Goal: Information Seeking & Learning: Learn about a topic

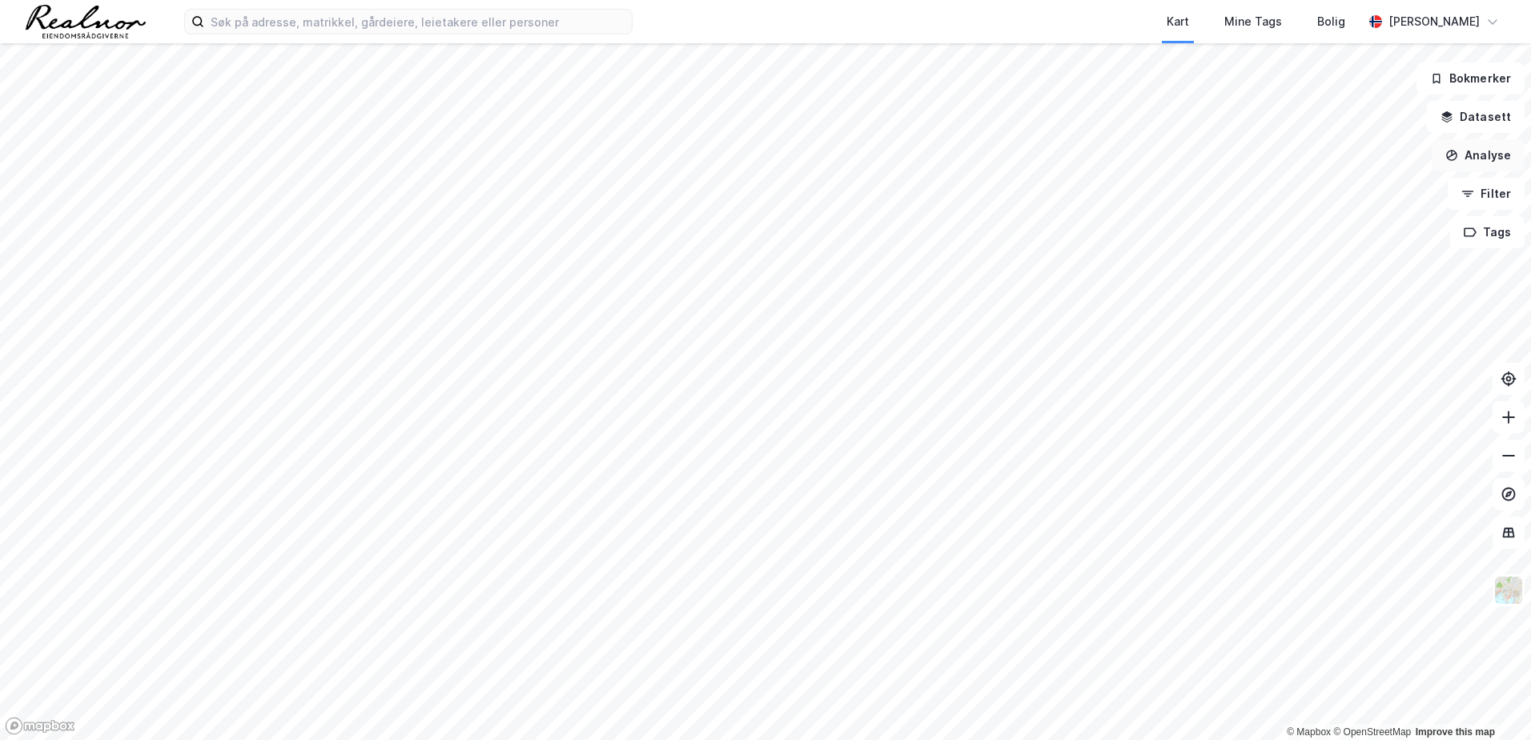
click at [1488, 159] on button "Analyse" at bounding box center [1478, 155] width 93 height 32
click at [1474, 150] on button "Analyse" at bounding box center [1478, 155] width 93 height 32
click at [1505, 193] on button "Filter" at bounding box center [1486, 194] width 77 height 32
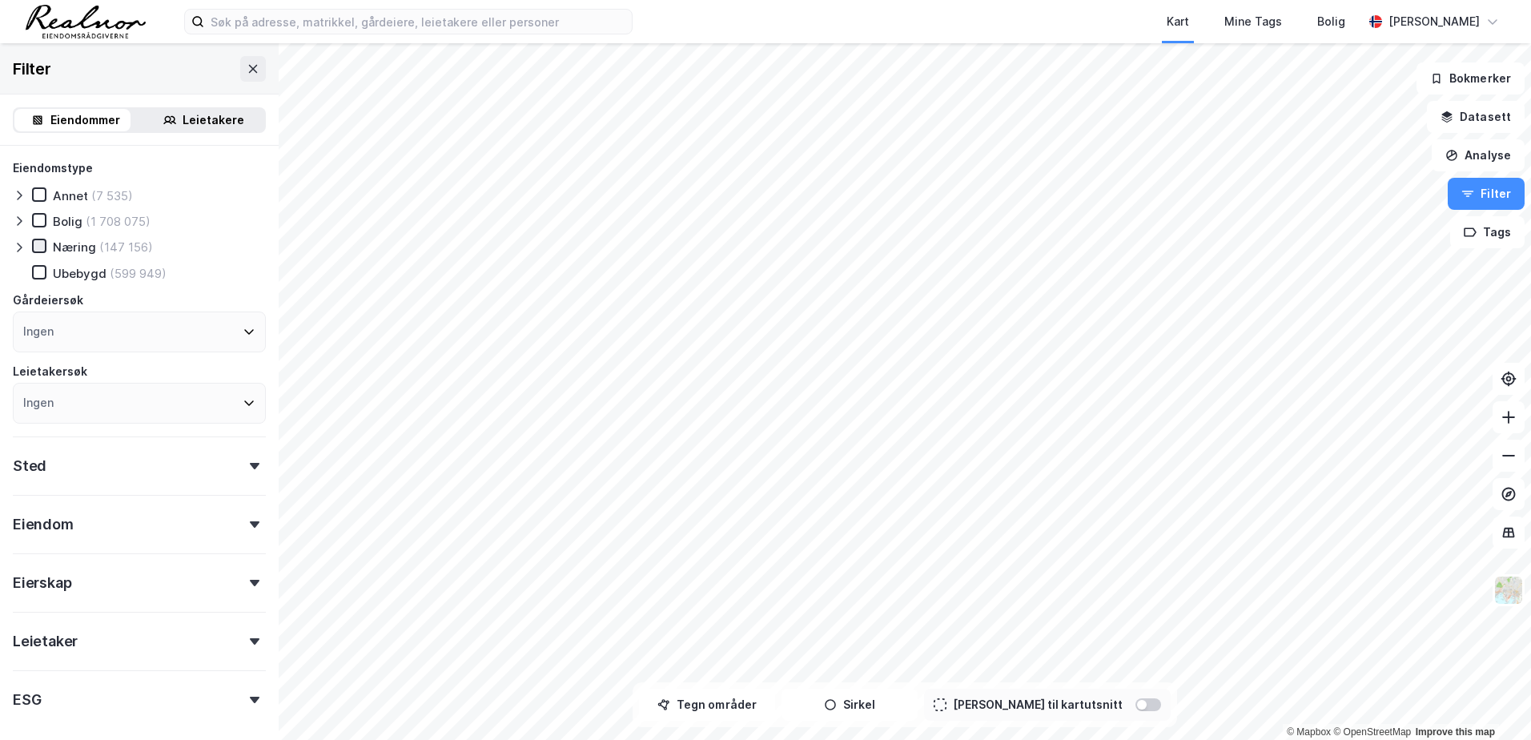
click at [38, 249] on icon at bounding box center [39, 245] width 11 height 11
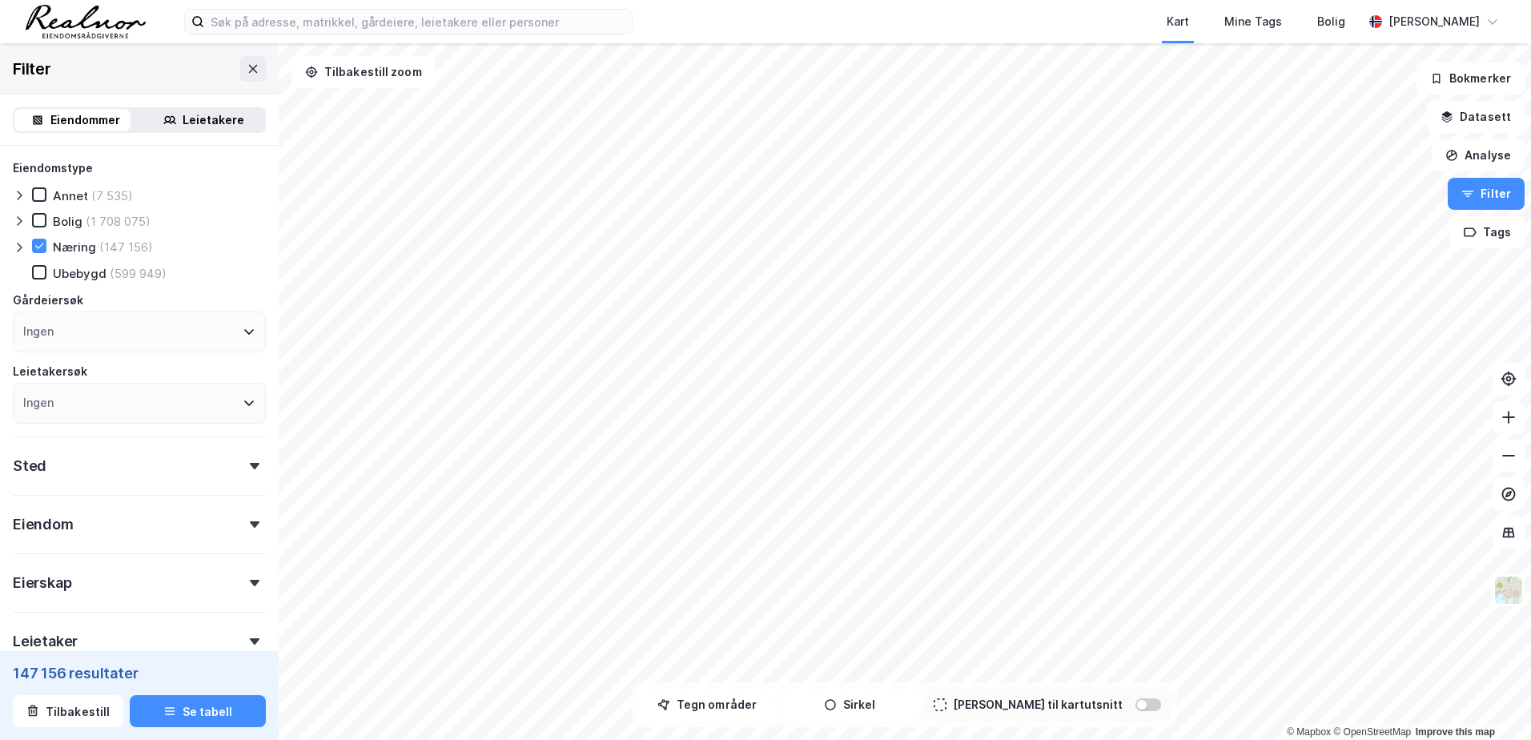
click at [19, 247] on icon at bounding box center [19, 247] width 13 height 13
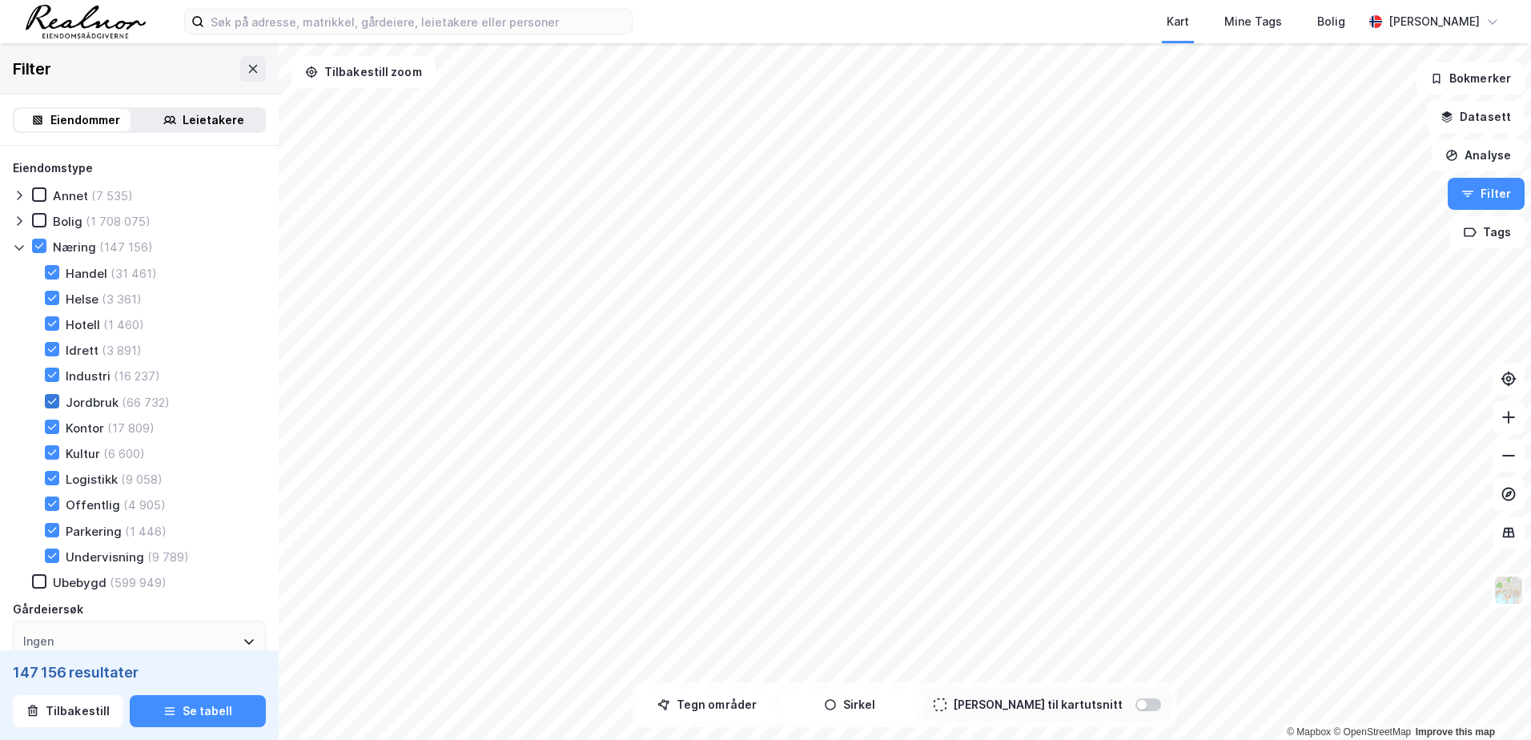
click at [56, 402] on icon at bounding box center [51, 401] width 11 height 11
click at [51, 372] on icon at bounding box center [51, 374] width 11 height 11
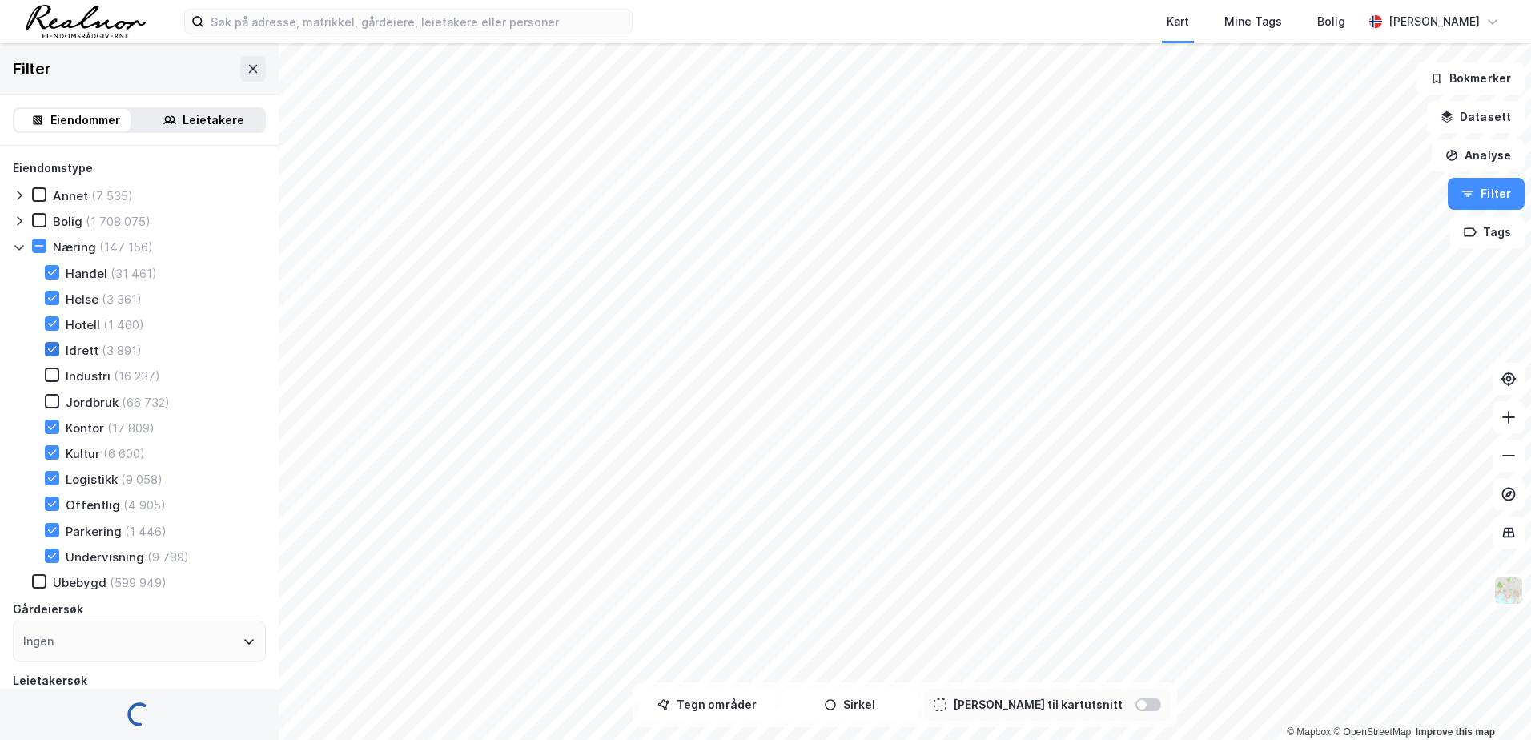
click at [54, 347] on icon at bounding box center [51, 349] width 11 height 11
click at [53, 315] on div "Handel (31 461) Helse (3 361) Hotell (1 460) Idrett (3 891) Industri (16 237) J…" at bounding box center [146, 414] width 240 height 299
click at [53, 292] on icon at bounding box center [51, 297] width 11 height 11
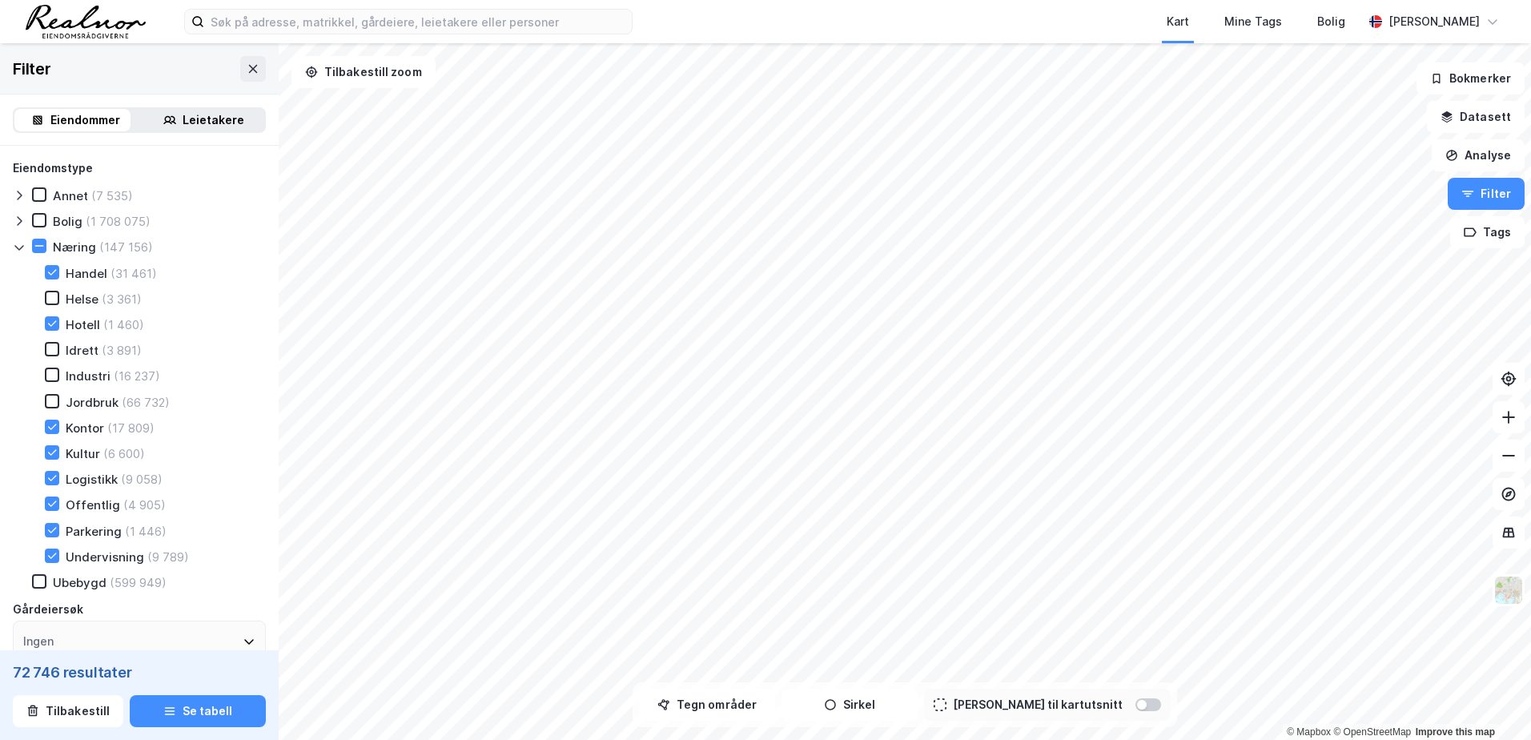
click at [51, 271] on icon at bounding box center [51, 272] width 11 height 11
click at [51, 323] on icon at bounding box center [51, 323] width 11 height 11
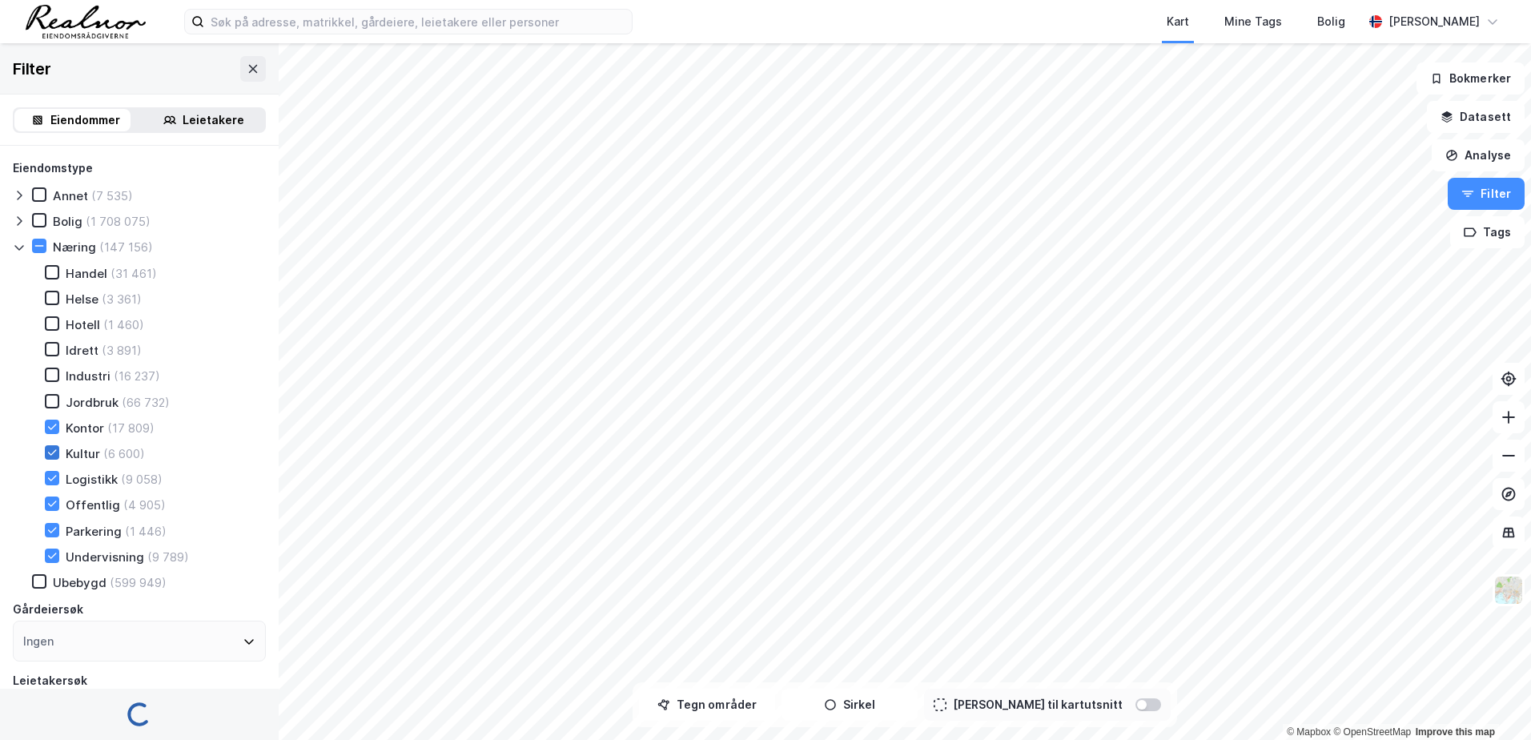
click at [55, 458] on icon at bounding box center [51, 452] width 11 height 11
click at [53, 480] on icon at bounding box center [51, 477] width 11 height 11
drag, startPoint x: 51, startPoint y: 502, endPoint x: 53, endPoint y: 520, distance: 17.7
click at [51, 504] on icon at bounding box center [51, 503] width 11 height 11
click at [53, 530] on icon at bounding box center [52, 530] width 9 height 6
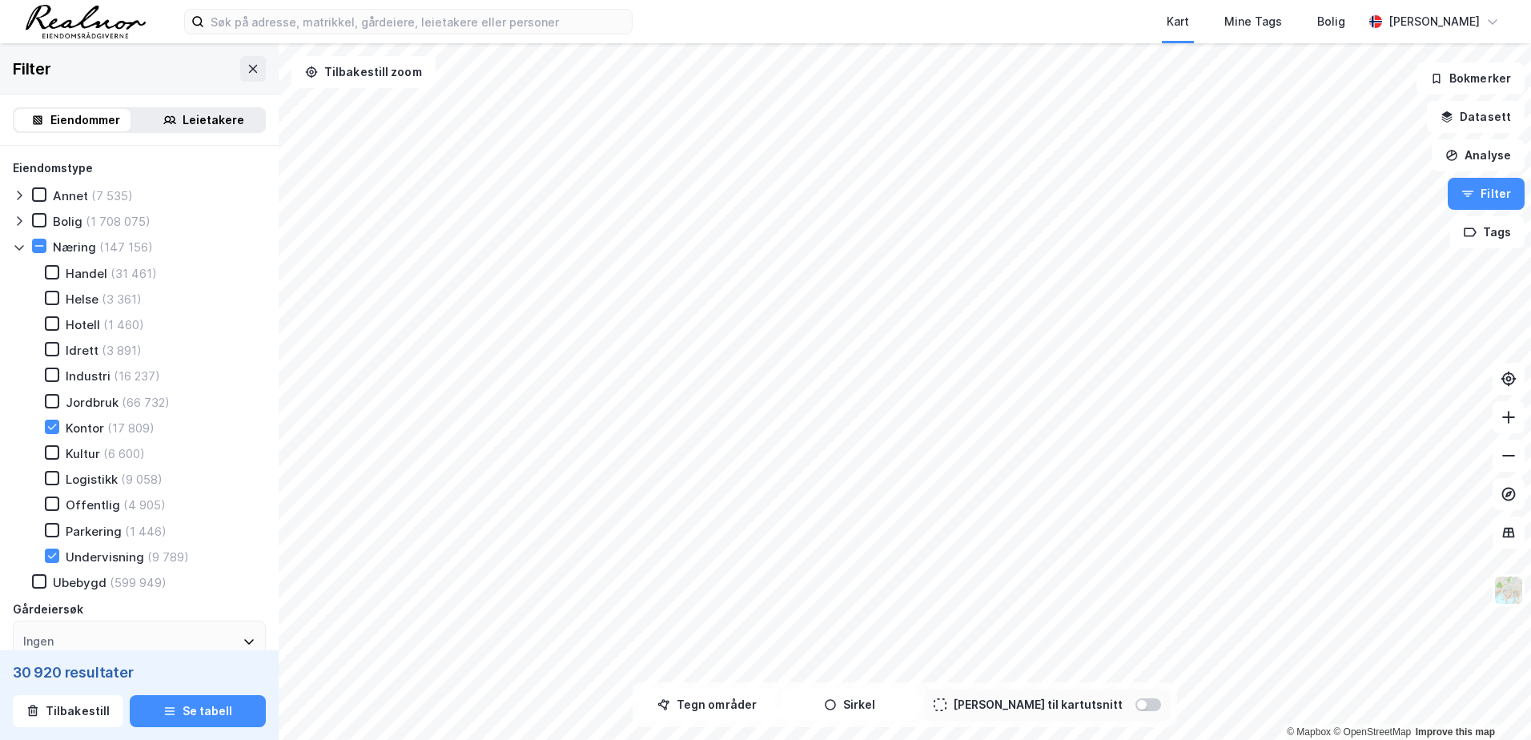
click at [54, 563] on div "Undervisning (9 789)" at bounding box center [107, 556] width 163 height 16
click at [18, 253] on icon at bounding box center [19, 247] width 13 height 13
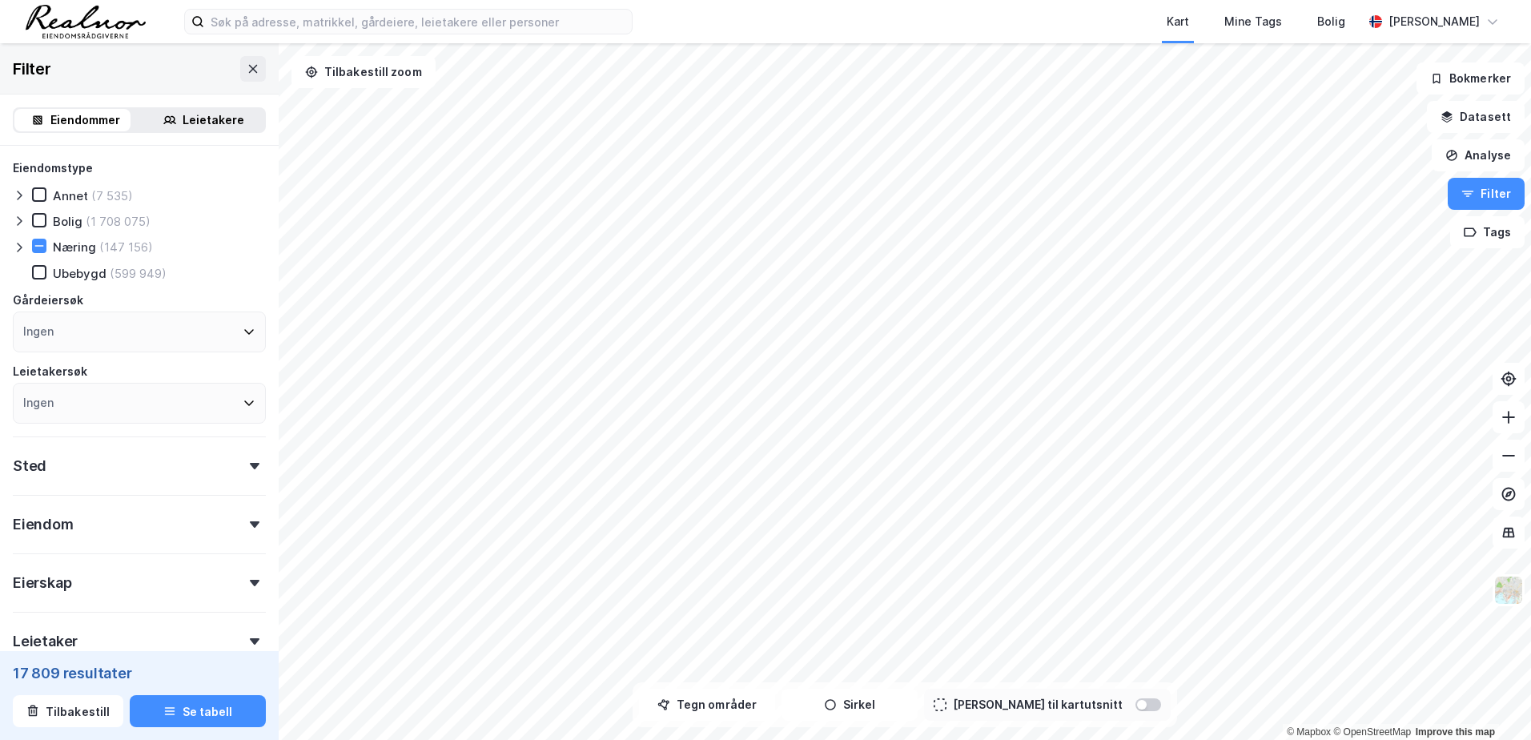
click at [69, 277] on div "Ubebygd" at bounding box center [80, 273] width 54 height 15
click at [41, 271] on icon at bounding box center [39, 272] width 9 height 6
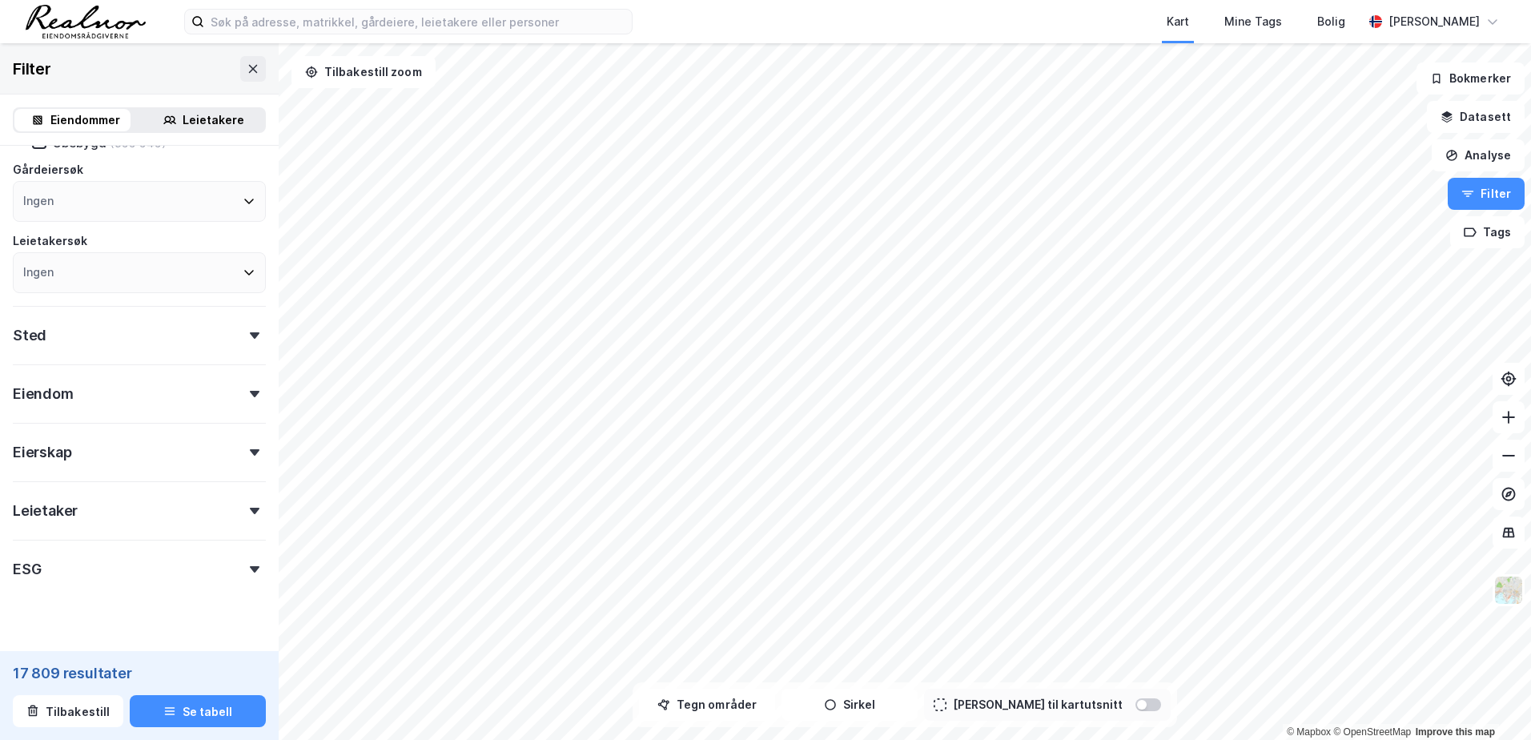
scroll to position [158, 0]
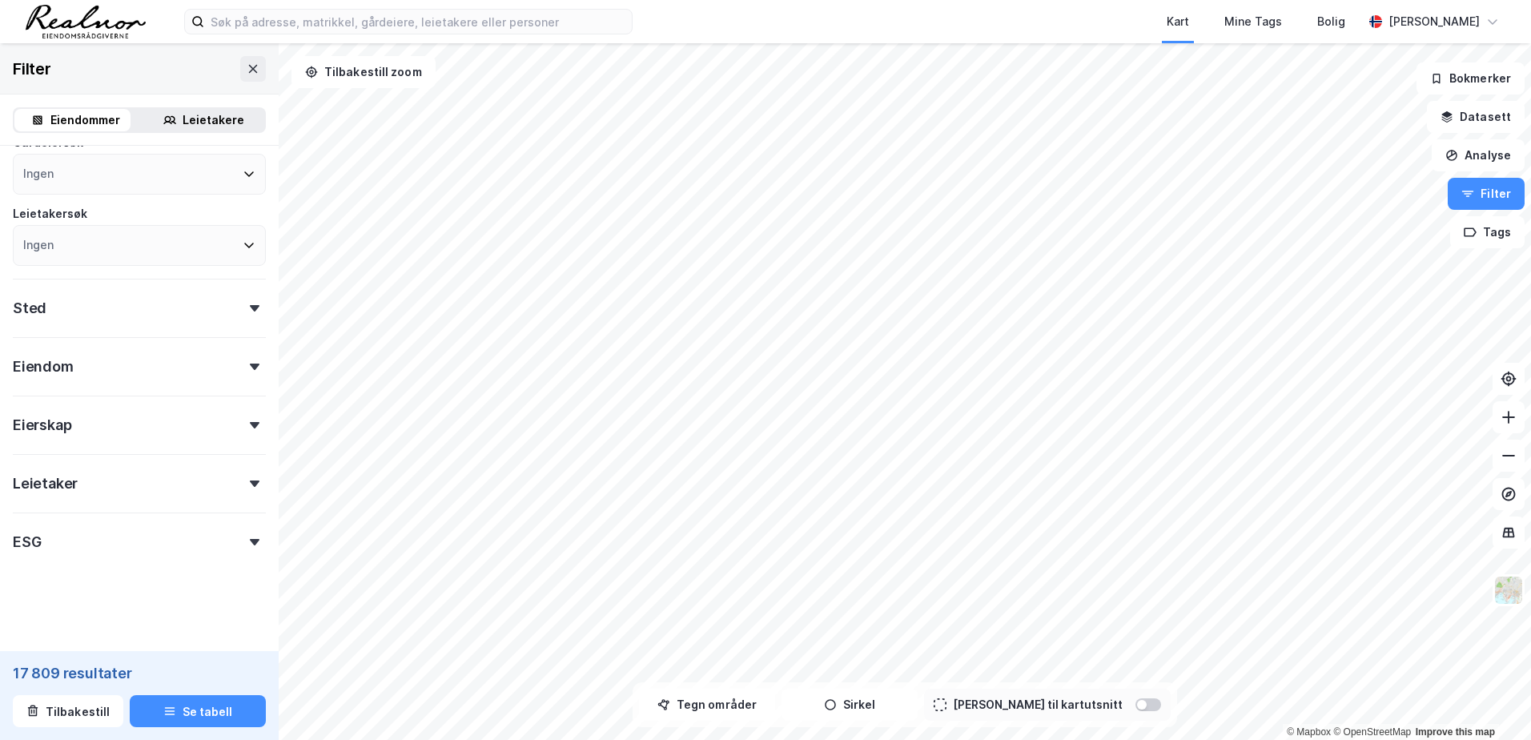
click at [250, 368] on icon at bounding box center [255, 367] width 10 height 6
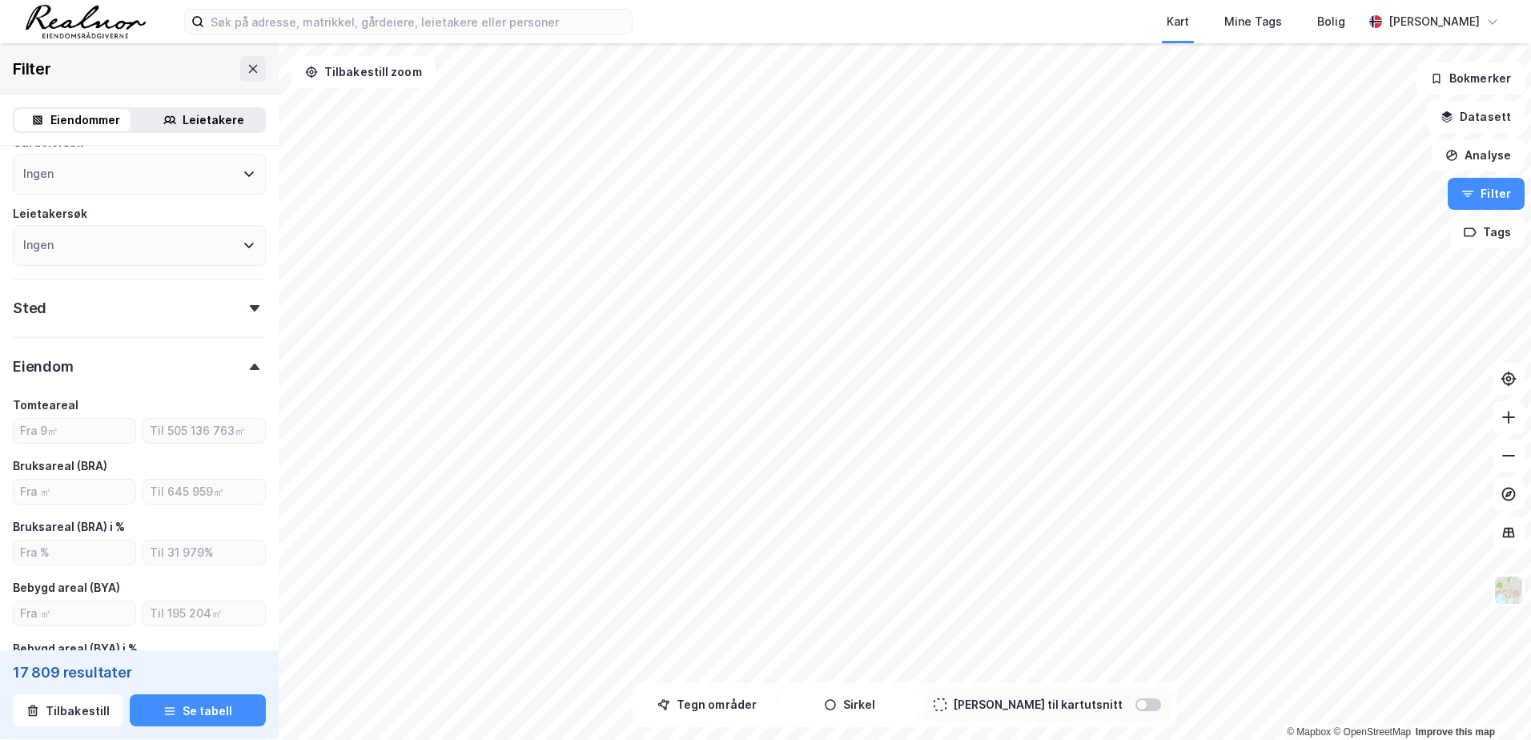
click at [250, 368] on icon at bounding box center [255, 367] width 10 height 6
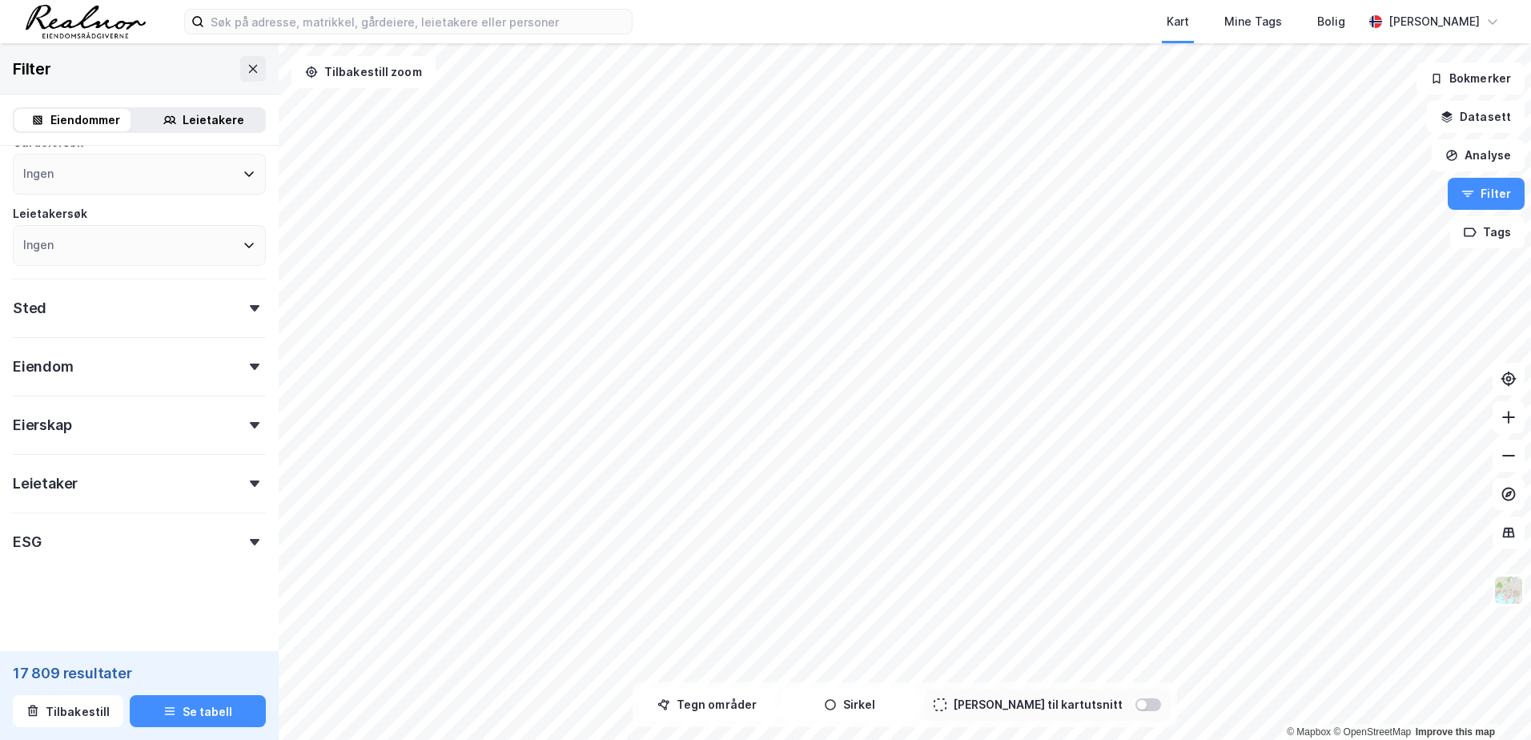
click at [243, 422] on div at bounding box center [254, 425] width 22 height 6
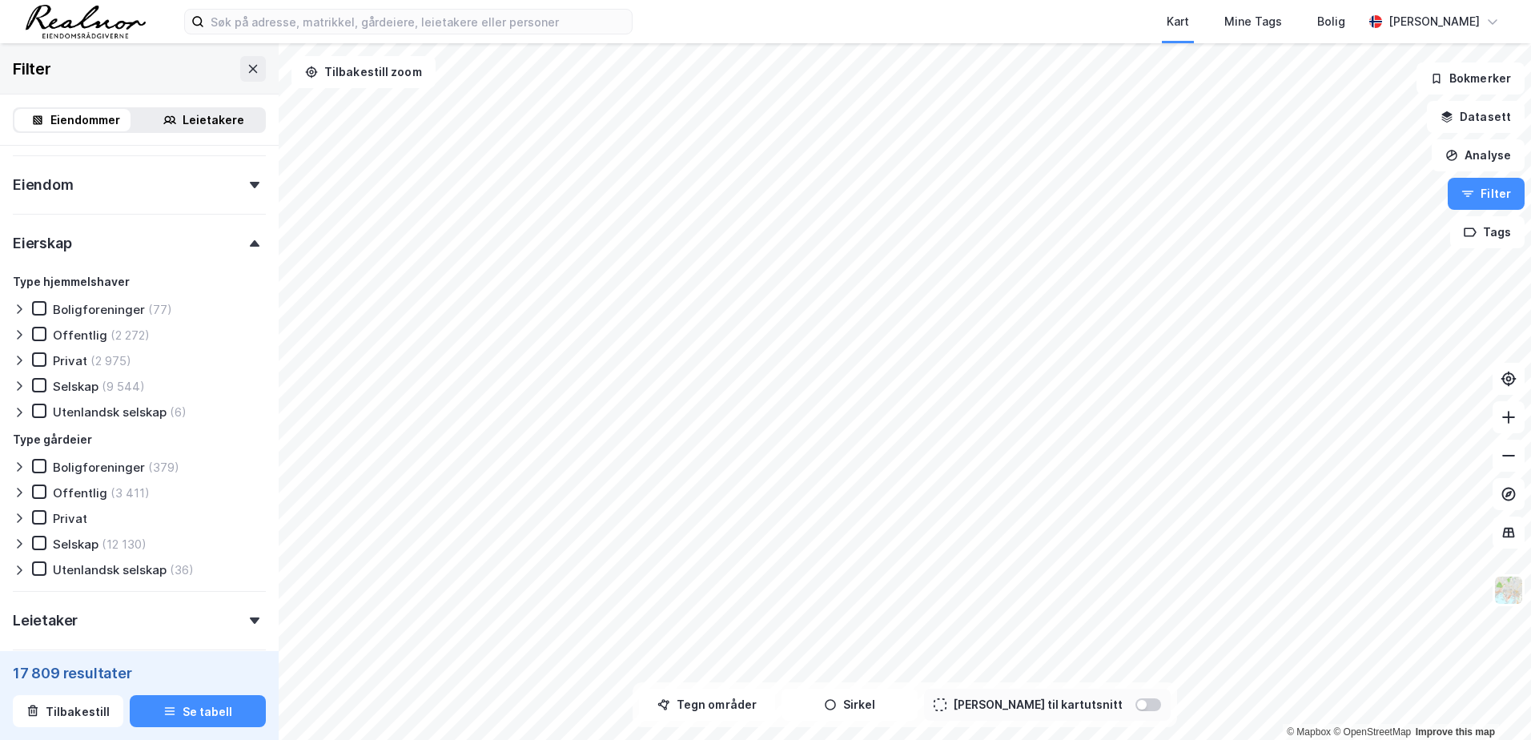
scroll to position [318, 0]
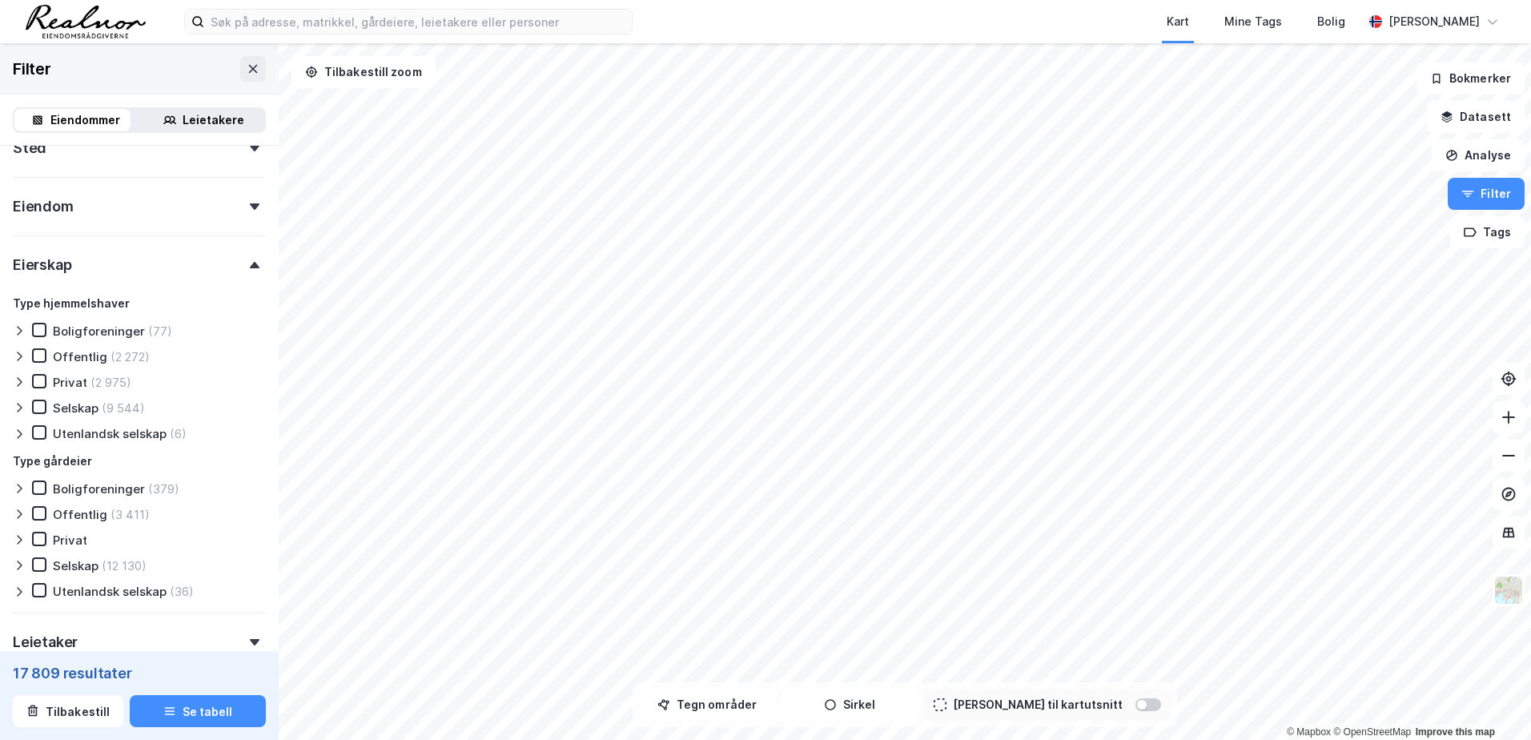
click at [230, 283] on div "Eiendomstype Annet (7 535) Bolig (1 708 075) Næring (147 156) Ubebygd (599 949)…" at bounding box center [139, 279] width 253 height 876
click at [250, 263] on icon at bounding box center [255, 265] width 10 height 6
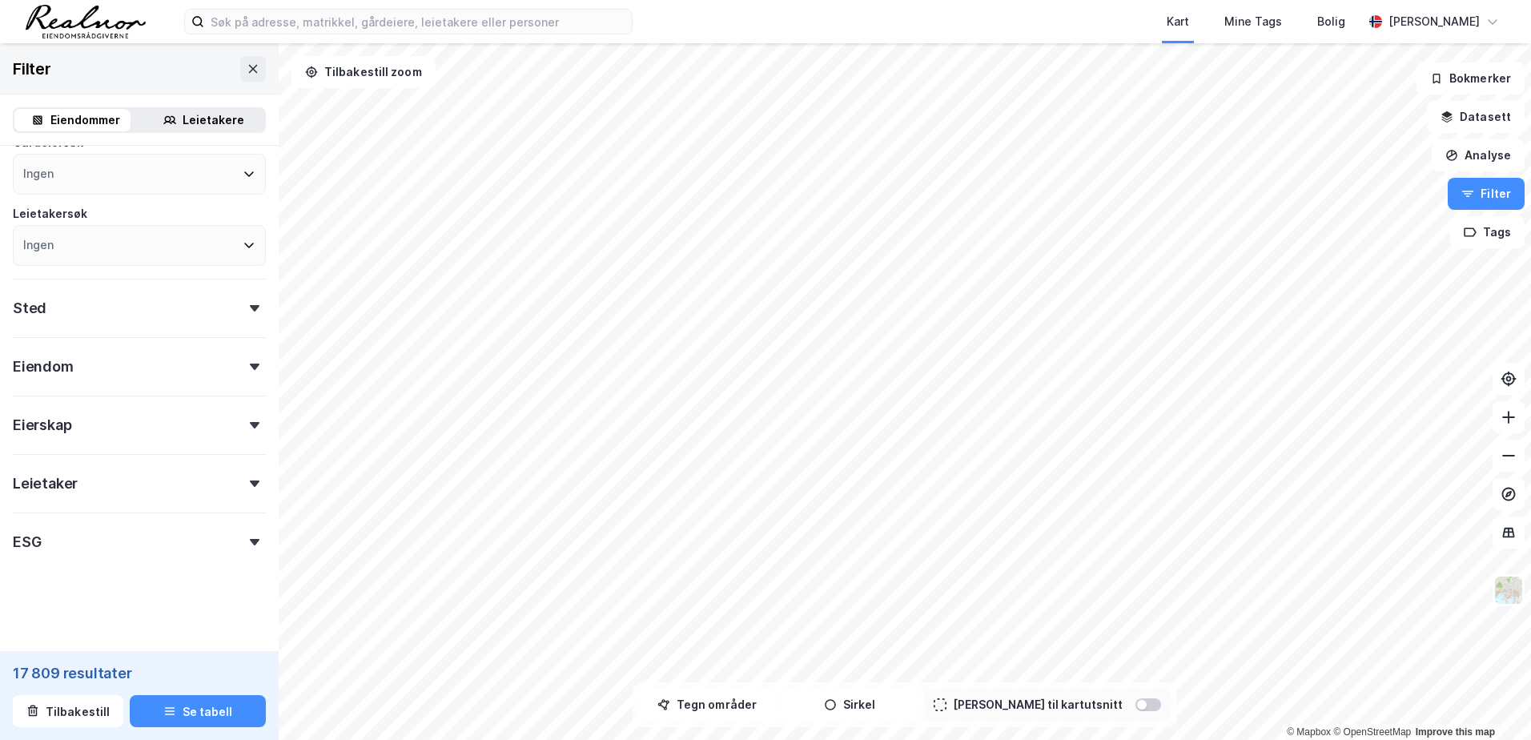
click at [245, 372] on div "Eiendom" at bounding box center [139, 360] width 253 height 46
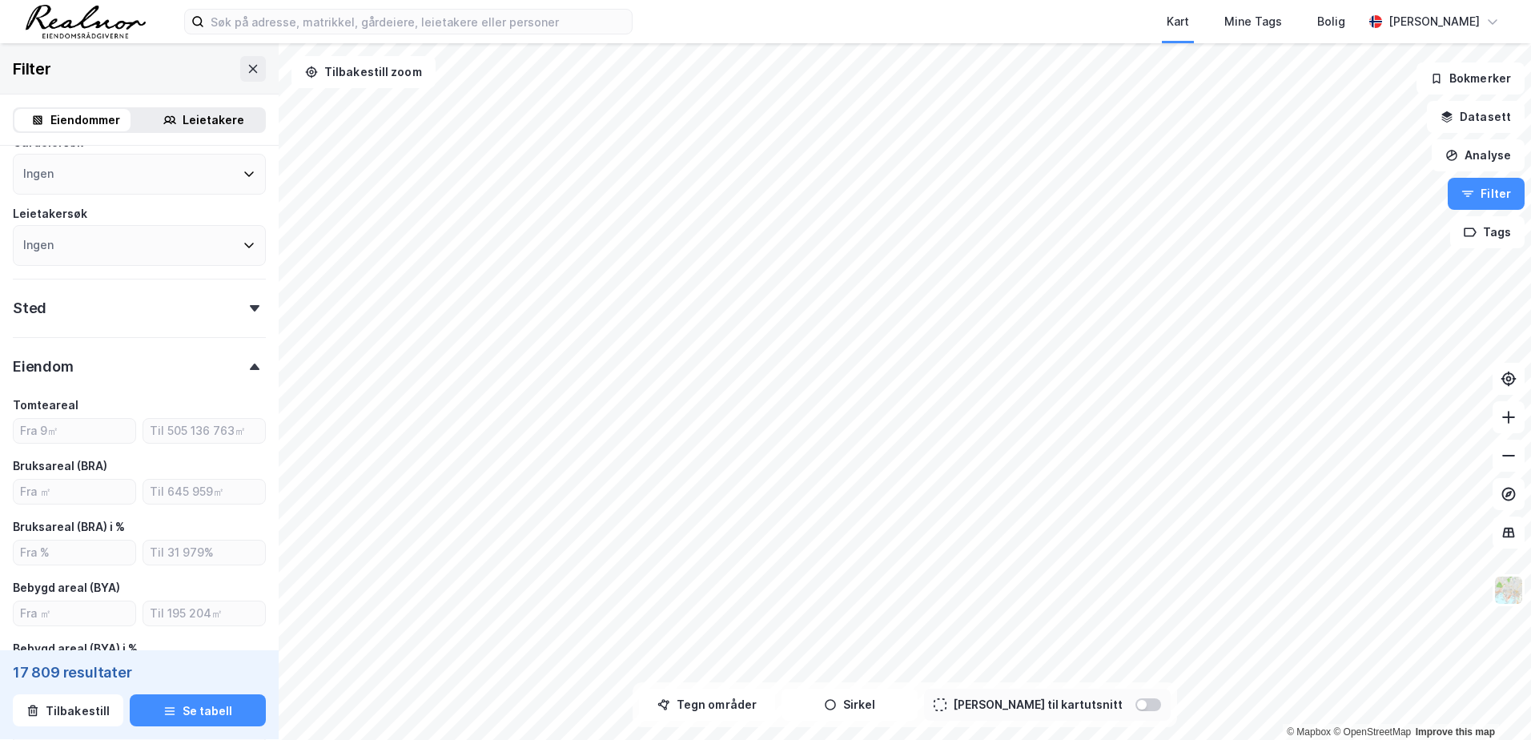
scroll to position [318, 0]
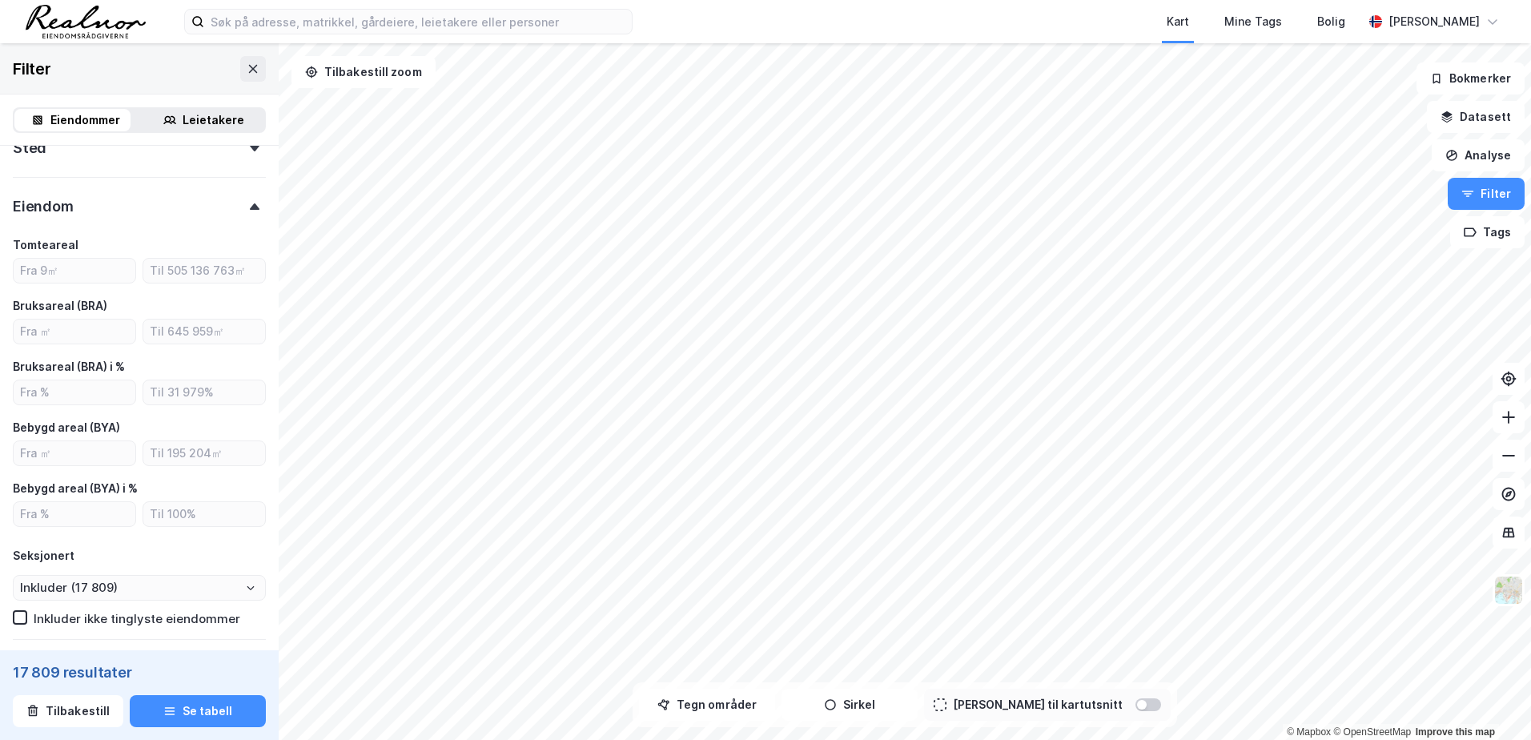
click at [247, 208] on div at bounding box center [254, 206] width 22 height 6
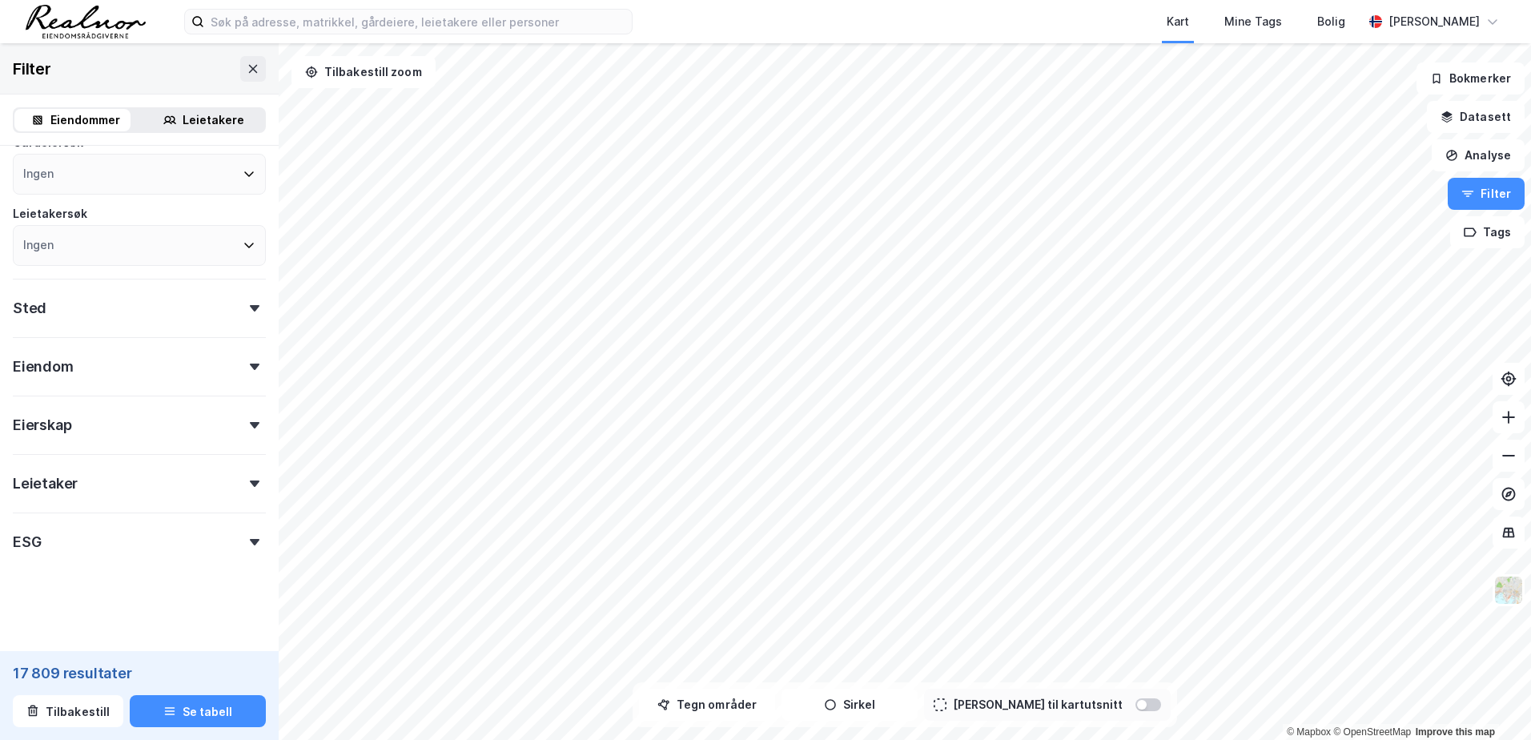
click at [238, 413] on div "Eierskap" at bounding box center [139, 419] width 253 height 46
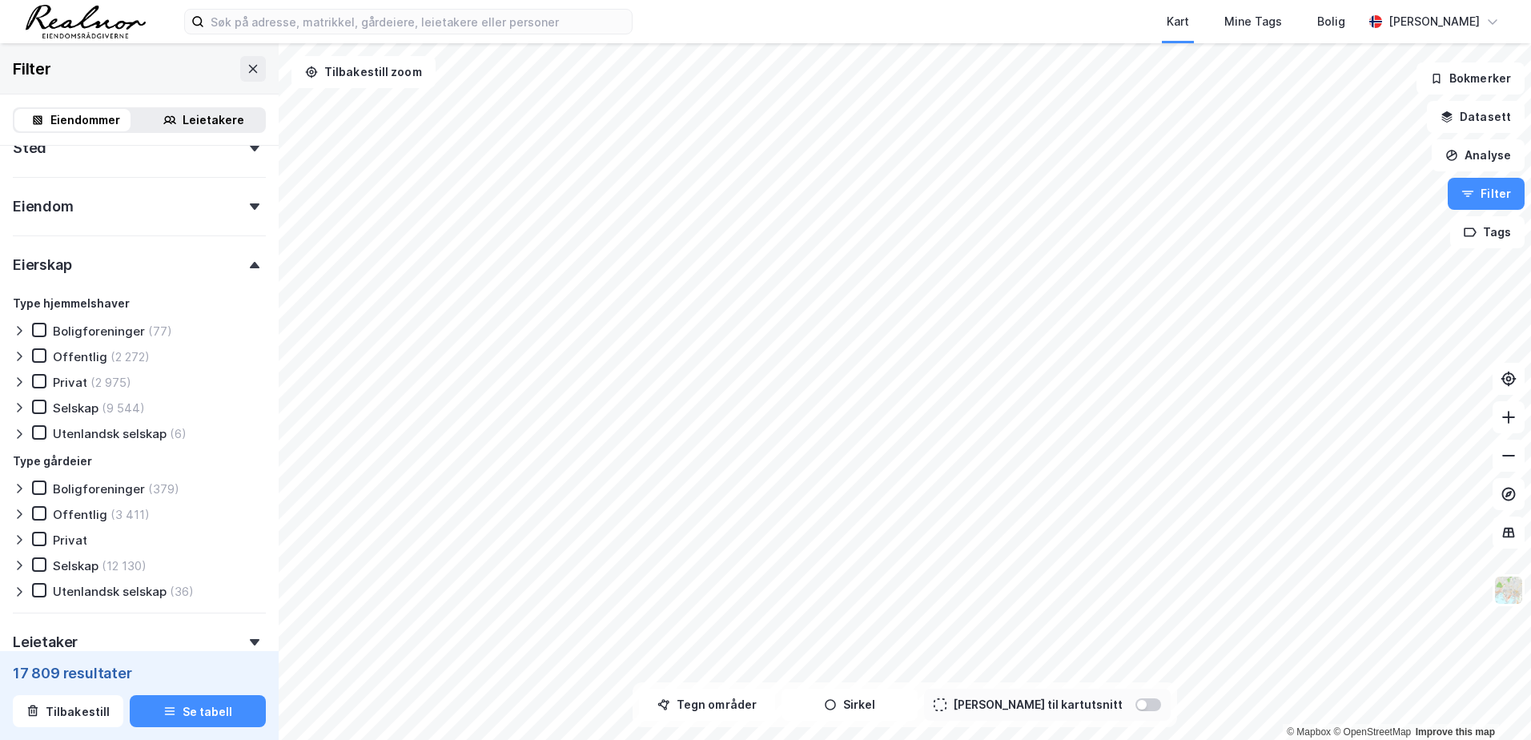
click at [250, 266] on icon at bounding box center [255, 265] width 10 height 6
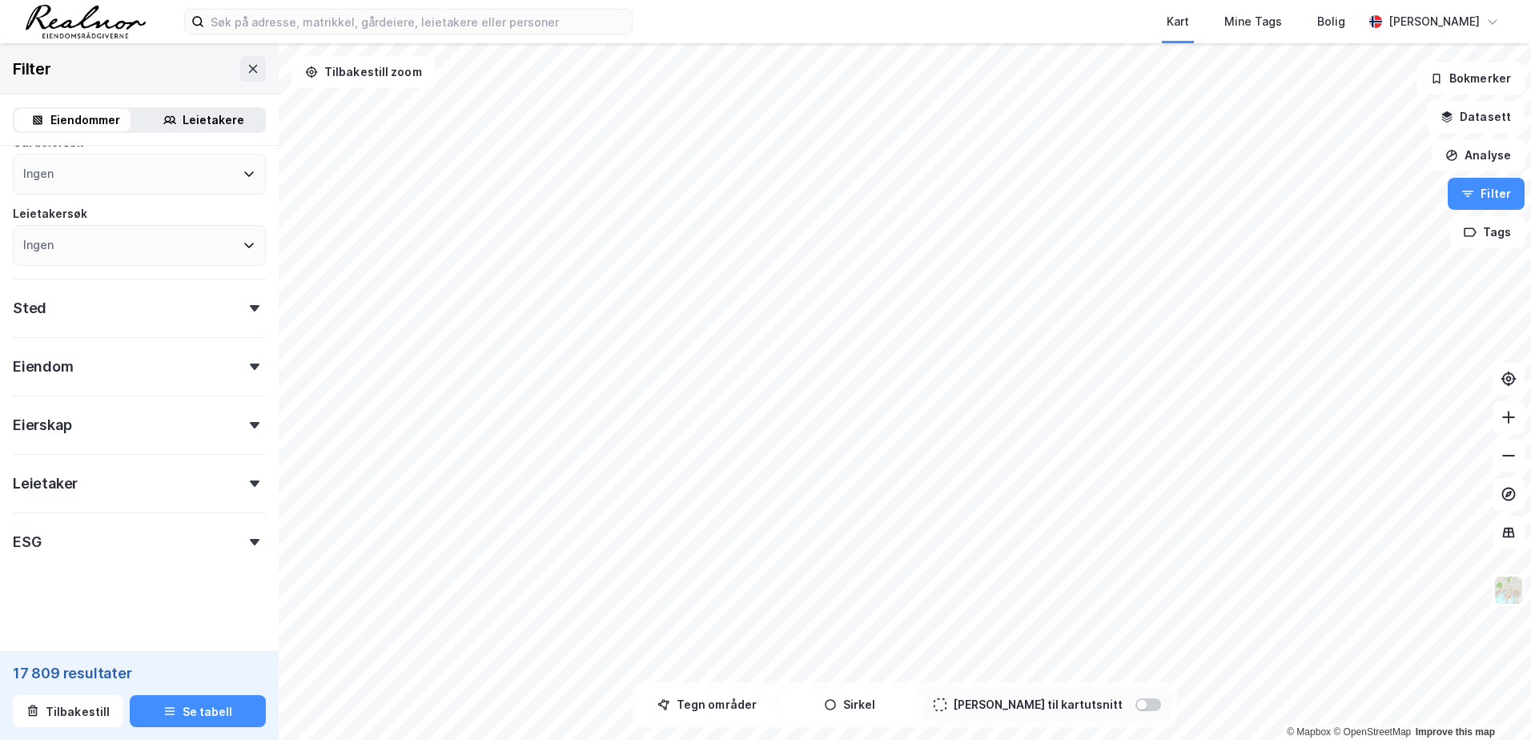
scroll to position [0, 0]
